Goal: Transaction & Acquisition: Purchase product/service

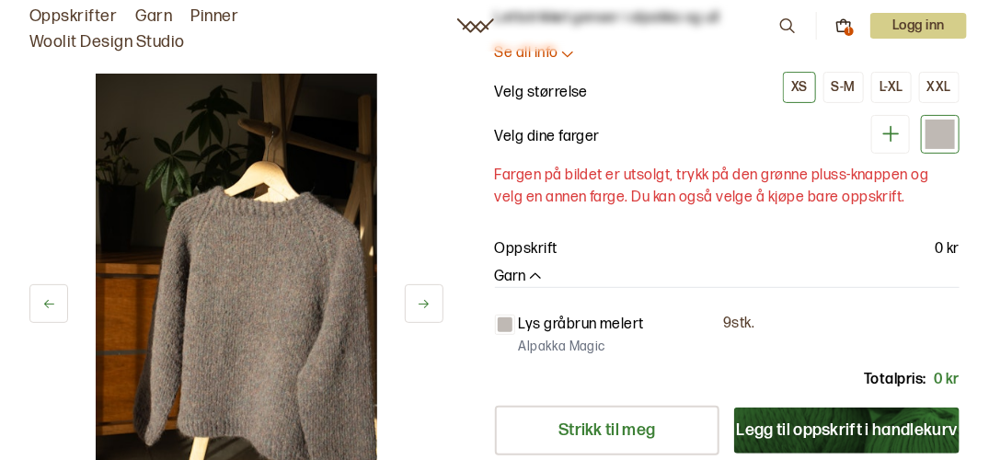
scroll to position [171, 0]
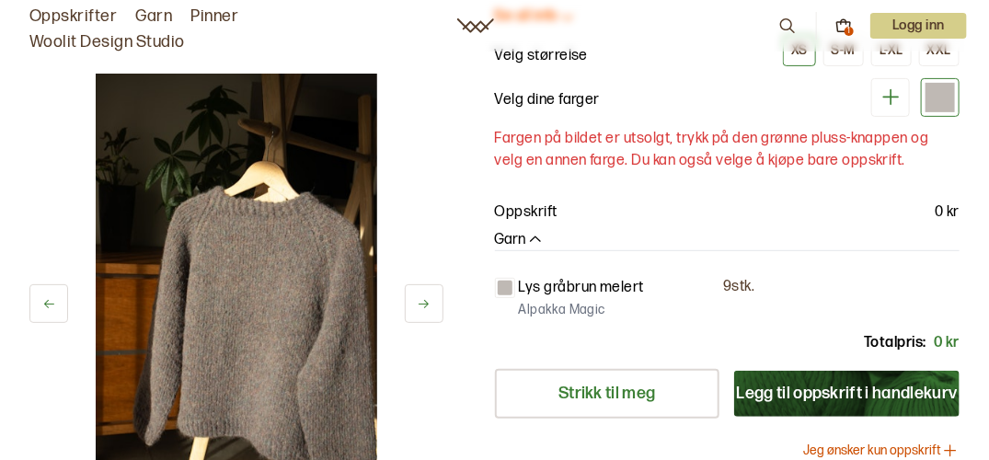
click at [534, 236] on icon "button" at bounding box center [535, 239] width 11 height 6
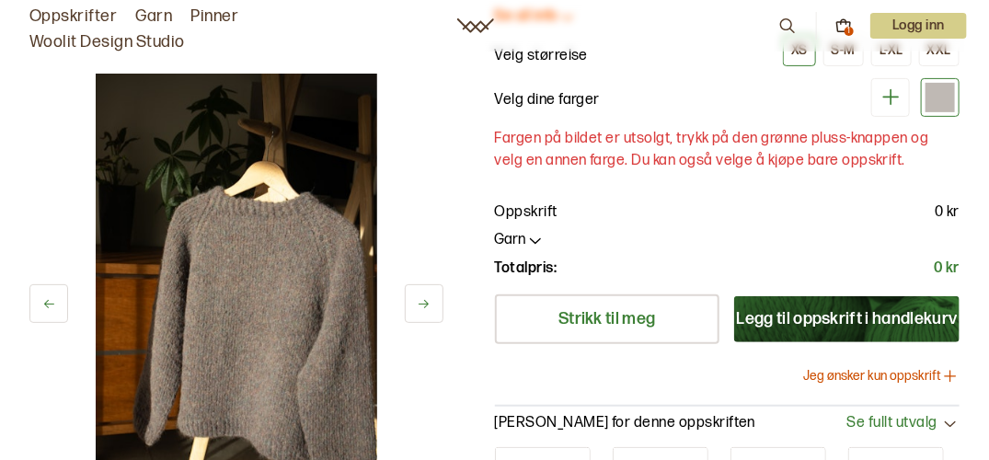
click at [534, 235] on icon "button" at bounding box center [535, 240] width 18 height 18
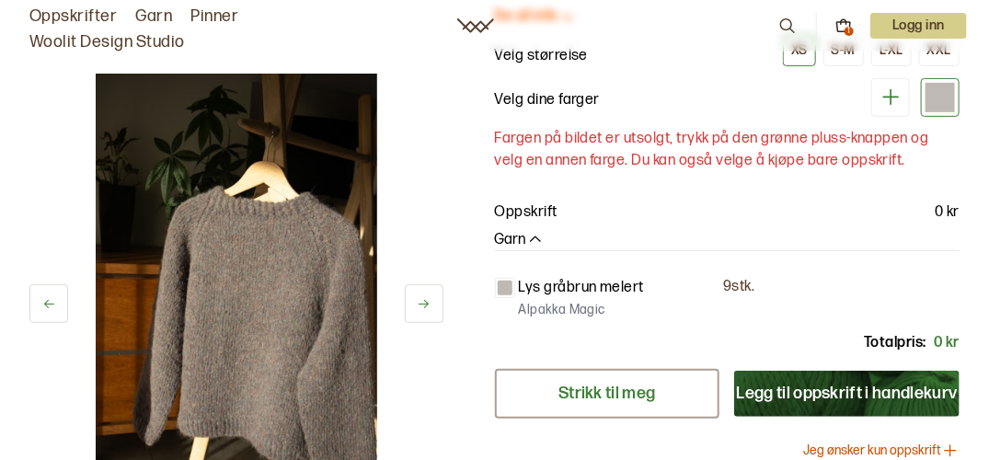
click at [579, 380] on link "Strikk til meg" at bounding box center [607, 394] width 225 height 50
click at [535, 236] on icon "button" at bounding box center [535, 239] width 11 height 6
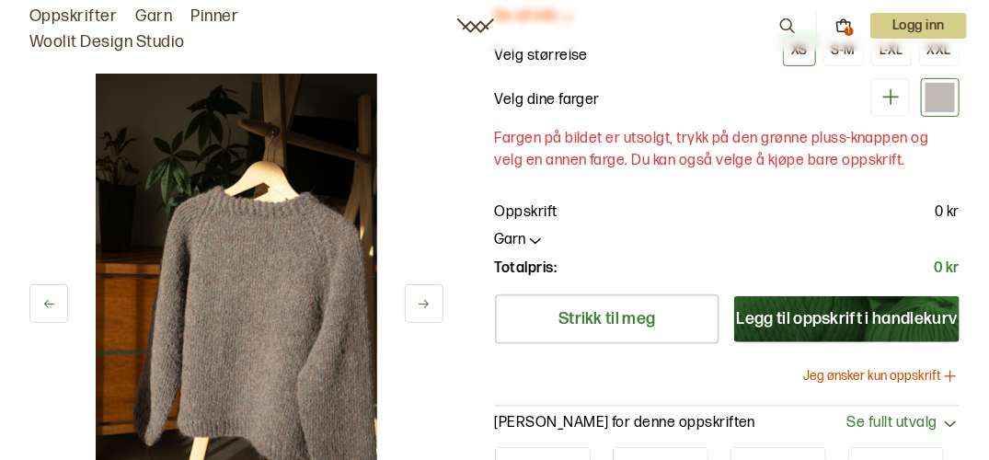
click at [535, 235] on icon "button" at bounding box center [535, 240] width 18 height 18
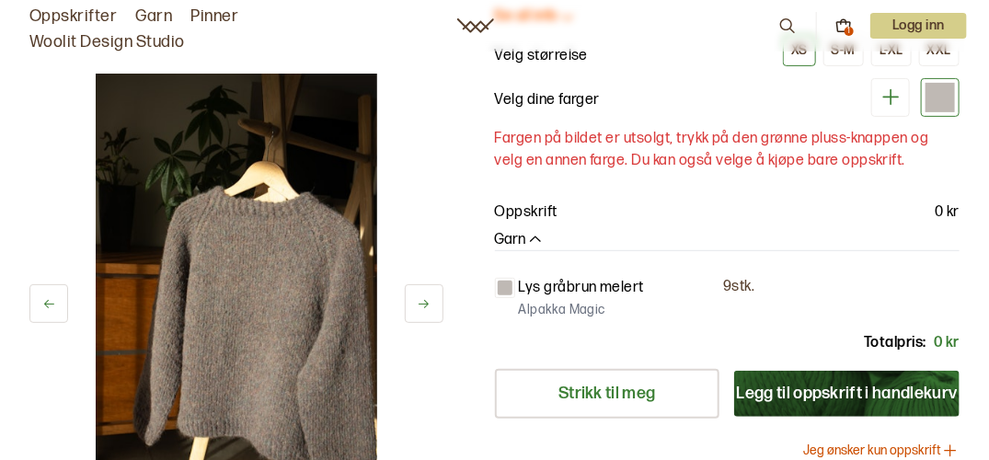
click at [425, 294] on button at bounding box center [424, 303] width 39 height 39
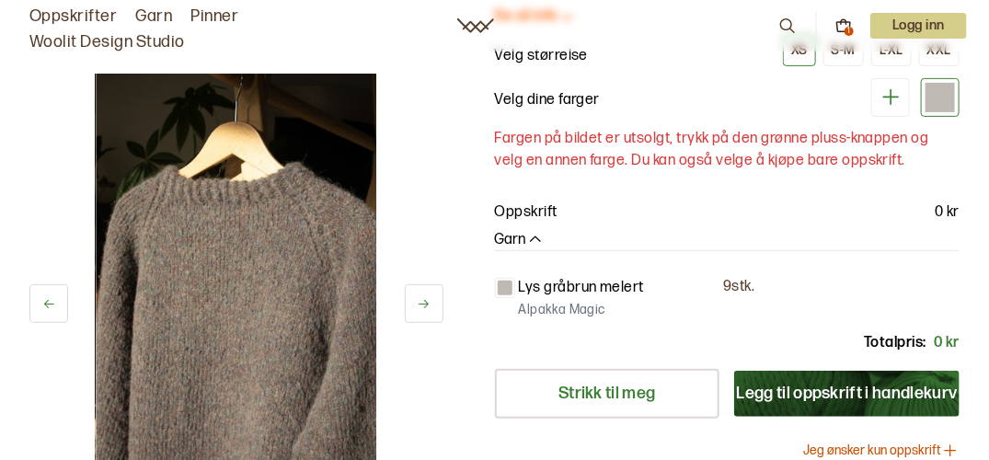
click at [425, 294] on button at bounding box center [424, 303] width 39 height 39
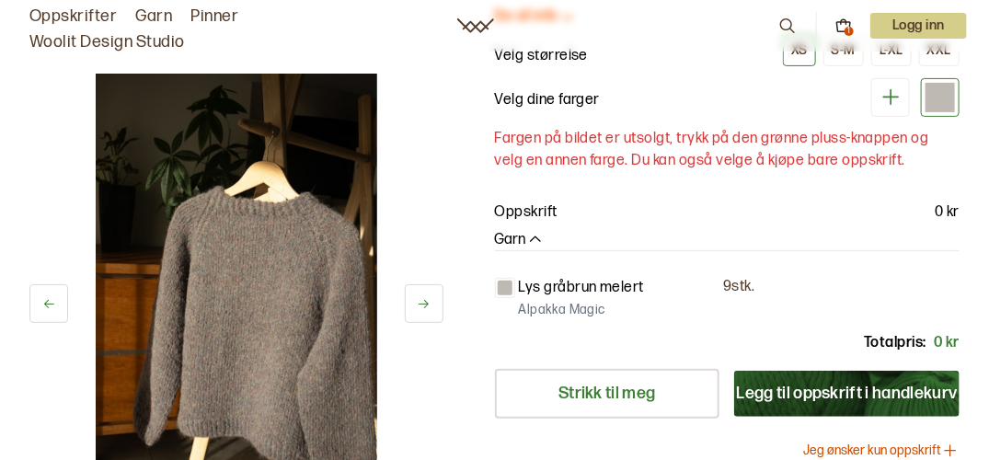
click at [425, 294] on button at bounding box center [424, 303] width 39 height 39
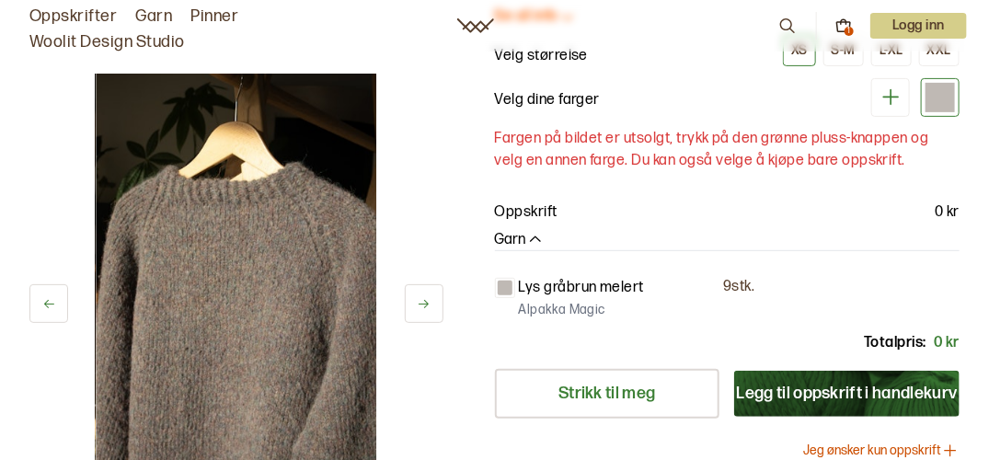
click at [425, 294] on button at bounding box center [424, 303] width 39 height 39
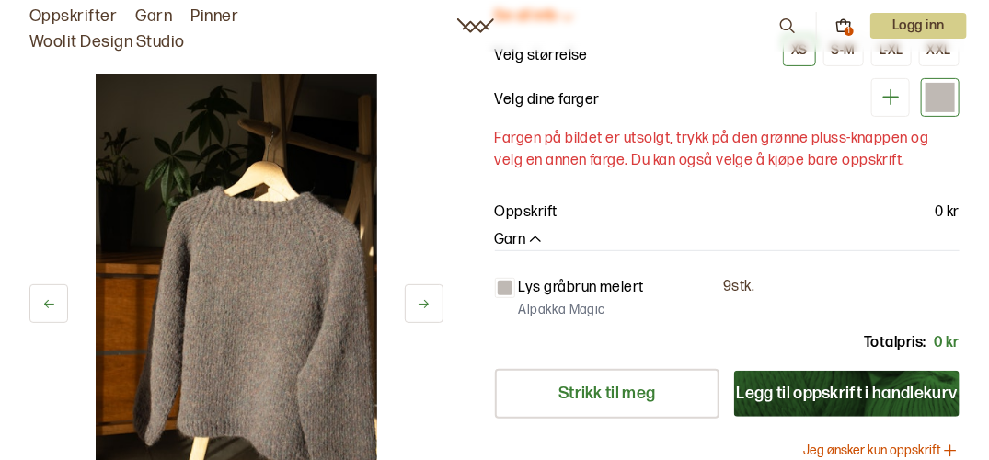
click at [425, 294] on button at bounding box center [424, 303] width 39 height 39
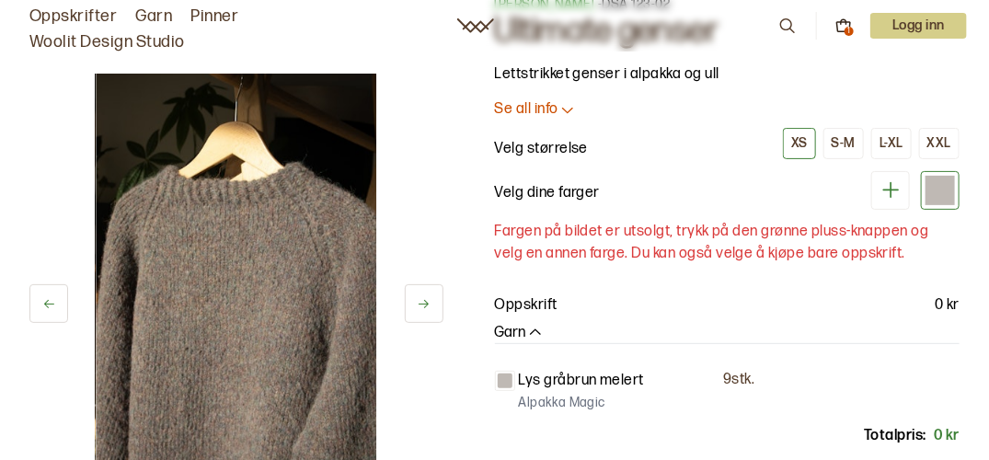
scroll to position [61, 0]
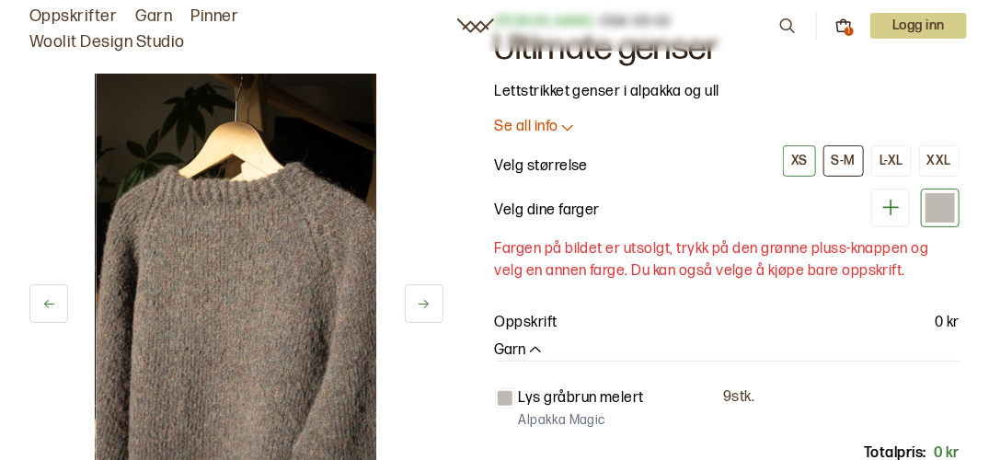
click at [851, 154] on div "S-M" at bounding box center [844, 161] width 24 height 17
click at [939, 205] on div at bounding box center [939, 207] width 29 height 29
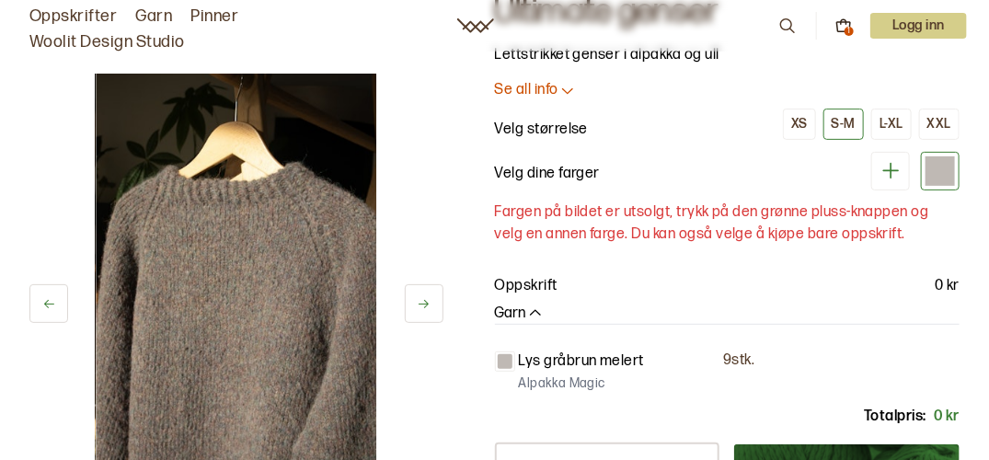
scroll to position [258, 0]
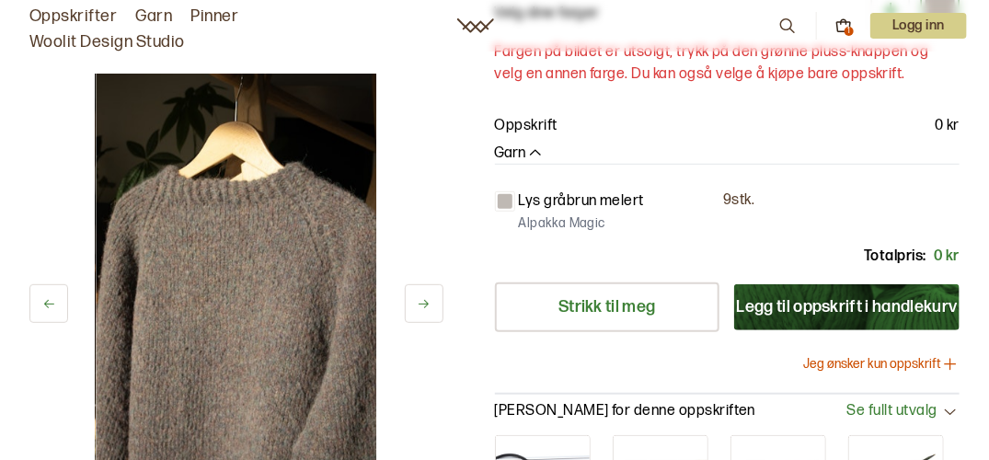
click at [787, 301] on button "Legg til oppskrift i handlekurv" at bounding box center [846, 307] width 225 height 46
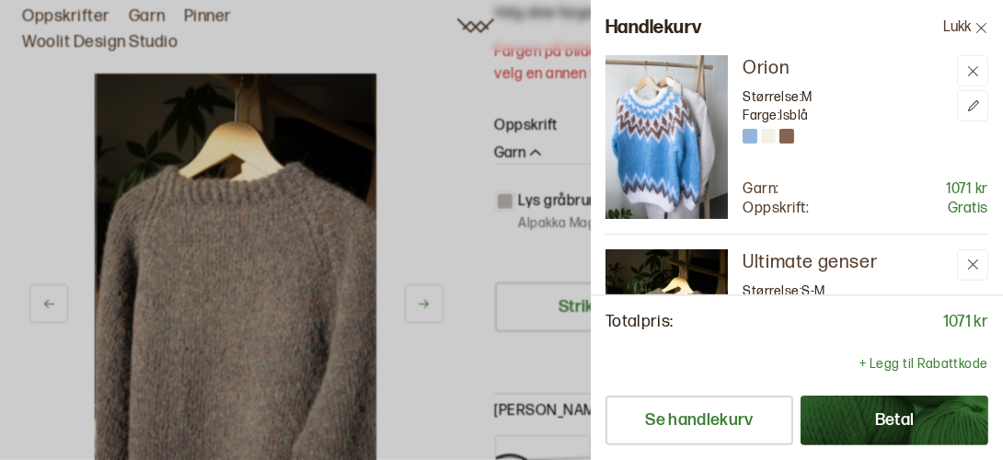
click at [988, 426] on div "Totalpris: 1071 kr + Legg til Rabattkode Se handlekurv Betal" at bounding box center [797, 377] width 412 height 166
click at [692, 425] on button "Se handlekurv" at bounding box center [699, 421] width 188 height 50
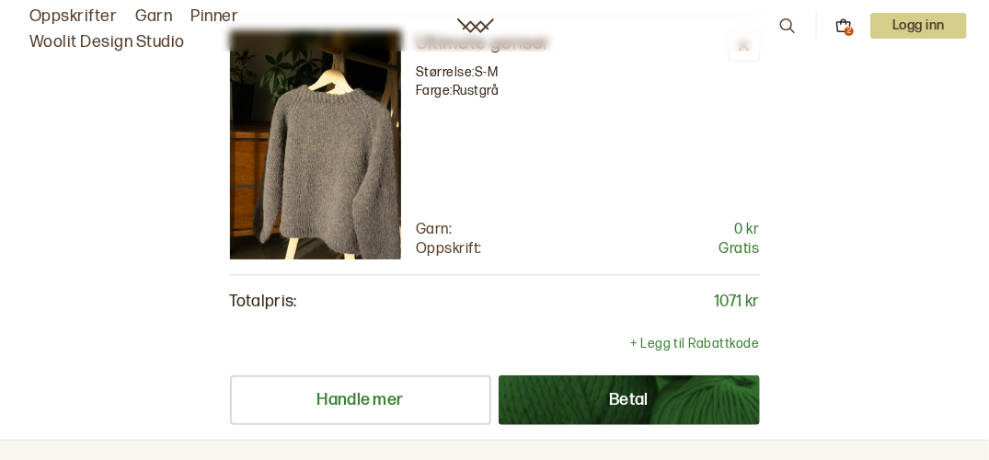
scroll to position [368, 0]
